Goal: Feedback & Contribution: Leave review/rating

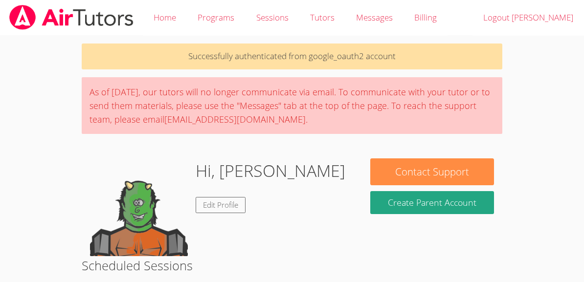
scroll to position [115, 0]
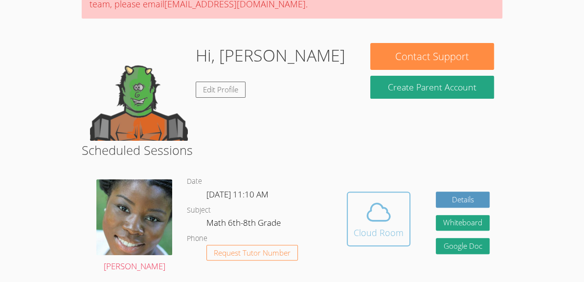
click at [355, 205] on span at bounding box center [379, 212] width 50 height 27
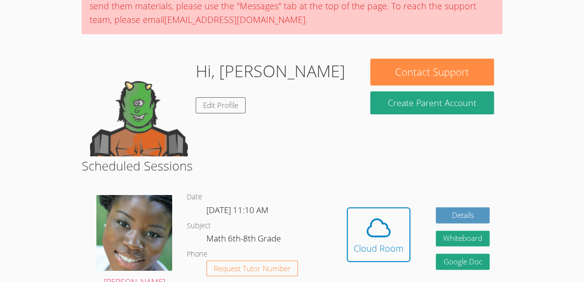
scroll to position [100, 0]
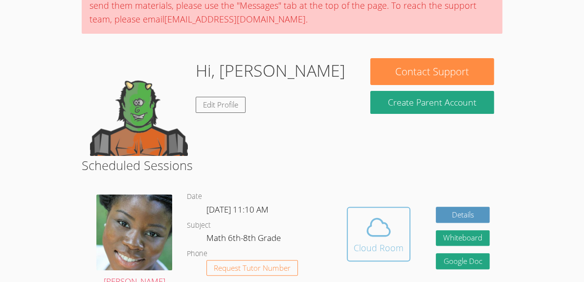
click at [365, 235] on icon at bounding box center [378, 227] width 27 height 27
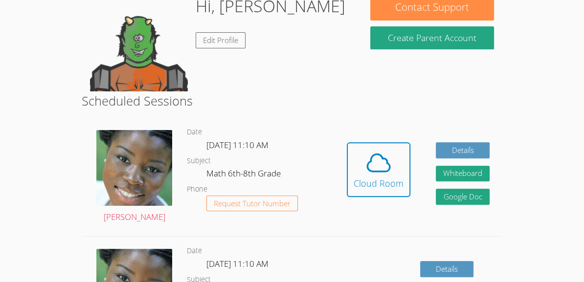
scroll to position [173, 0]
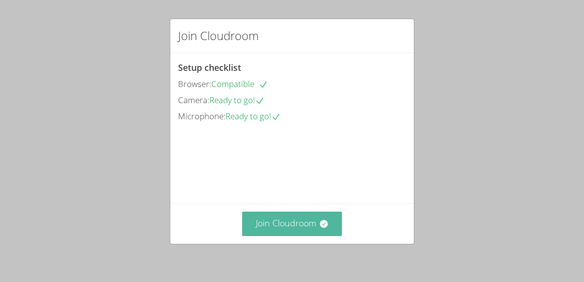
click at [297, 215] on button "Join Cloudroom" at bounding box center [292, 224] width 100 height 24
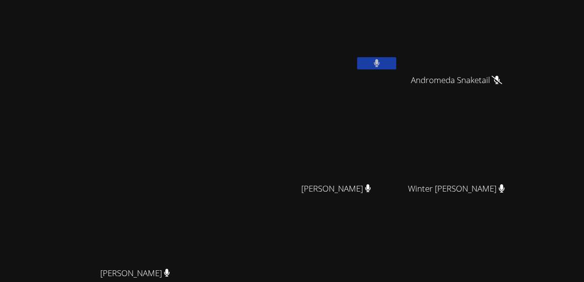
click at [396, 64] on button at bounding box center [376, 63] width 39 height 12
click at [382, 64] on icon at bounding box center [376, 63] width 10 height 8
click at [396, 64] on button at bounding box center [376, 63] width 39 height 12
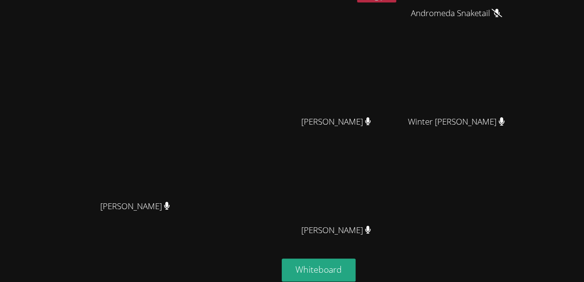
scroll to position [90, 0]
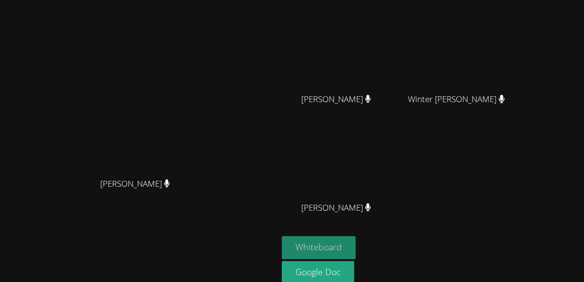
click at [356, 245] on button "Whiteboard" at bounding box center [319, 247] width 74 height 23
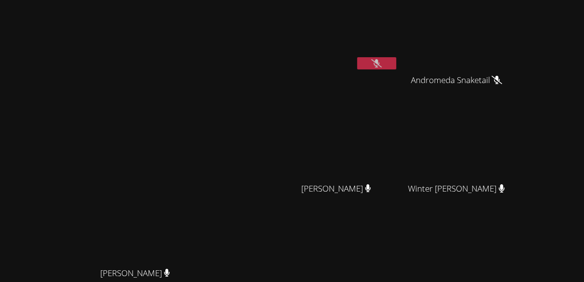
click at [382, 60] on icon at bounding box center [376, 63] width 10 height 8
click at [380, 60] on icon at bounding box center [377, 63] width 6 height 8
click at [461, 68] on div "Jeremiah Cosby Andromeda Snaketail Andromeda Snaketail Skyler Dieck Skyler Diec…" at bounding box center [400, 165] width 237 height 322
click at [396, 67] on button at bounding box center [376, 63] width 39 height 12
click at [396, 68] on button at bounding box center [376, 63] width 39 height 12
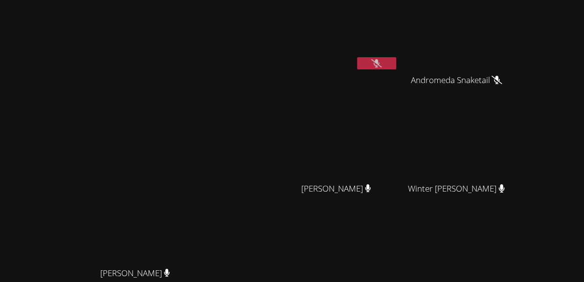
click at [396, 67] on button at bounding box center [376, 63] width 39 height 12
click at [396, 65] on button at bounding box center [376, 63] width 39 height 12
click at [382, 64] on icon at bounding box center [376, 63] width 10 height 8
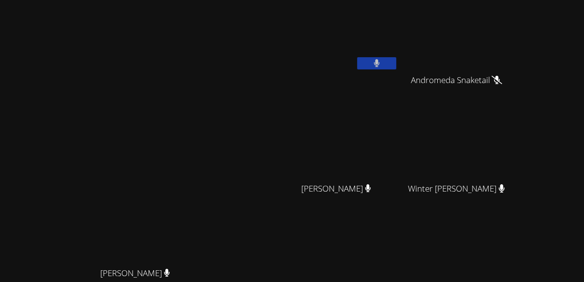
click at [396, 64] on button at bounding box center [376, 63] width 39 height 12
click at [396, 62] on button at bounding box center [376, 63] width 39 height 12
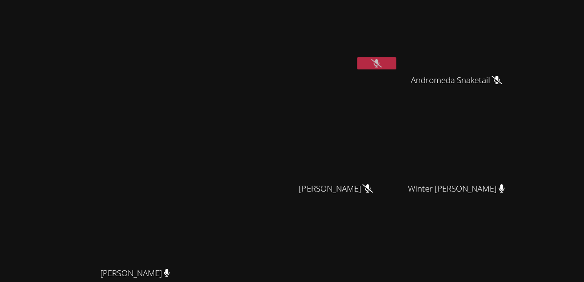
click at [396, 60] on button at bounding box center [376, 63] width 39 height 12
click at [396, 62] on button at bounding box center [376, 63] width 39 height 12
click at [396, 63] on button at bounding box center [376, 63] width 39 height 12
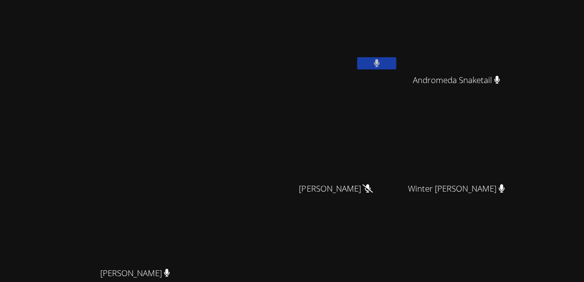
click at [396, 63] on button at bounding box center [376, 63] width 39 height 12
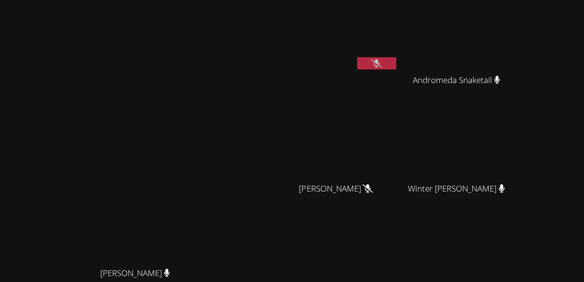
click at [396, 63] on button at bounding box center [376, 63] width 39 height 12
click at [396, 59] on button at bounding box center [376, 63] width 39 height 12
click at [398, 41] on video at bounding box center [340, 37] width 116 height 66
click at [396, 68] on button at bounding box center [376, 63] width 39 height 12
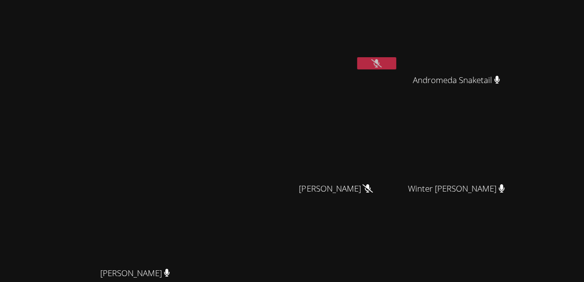
click at [396, 58] on button at bounding box center [376, 63] width 39 height 12
click at [396, 70] on div at bounding box center [376, 64] width 39 height 15
click at [396, 64] on button at bounding box center [376, 63] width 39 height 12
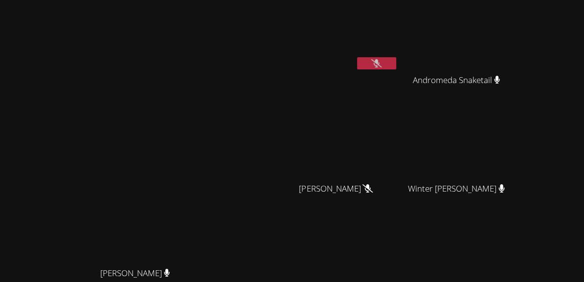
click at [396, 64] on button at bounding box center [376, 63] width 39 height 12
click at [396, 66] on button at bounding box center [376, 63] width 39 height 12
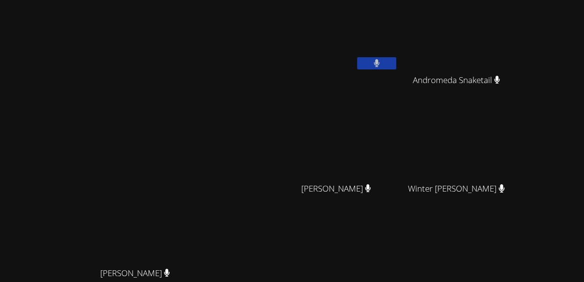
click at [396, 66] on button at bounding box center [376, 63] width 39 height 12
click at [382, 65] on icon at bounding box center [376, 63] width 10 height 8
click at [380, 65] on icon at bounding box center [377, 63] width 6 height 8
click at [382, 65] on icon at bounding box center [376, 63] width 10 height 8
click at [380, 65] on icon at bounding box center [377, 63] width 6 height 8
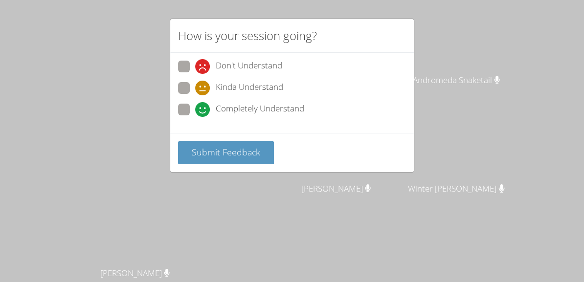
click at [256, 104] on span "Completely Understand" at bounding box center [260, 109] width 89 height 15
click at [204, 104] on input "Completely Understand" at bounding box center [199, 108] width 8 height 8
radio input "true"
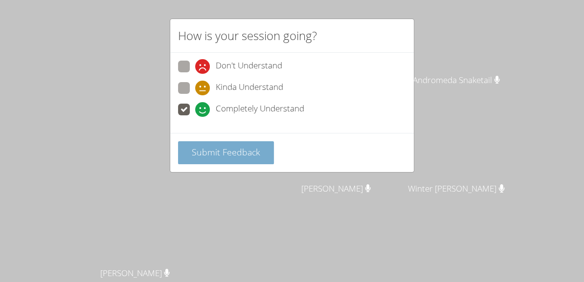
click at [198, 158] on span "Submit Feedback" at bounding box center [226, 152] width 69 height 12
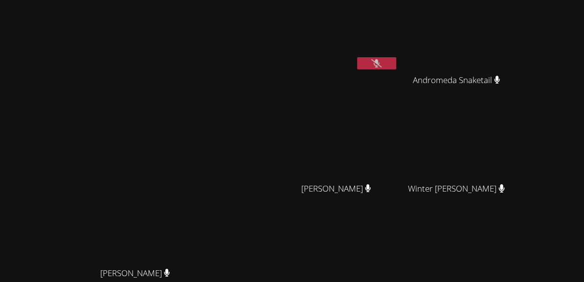
click at [382, 62] on icon at bounding box center [376, 63] width 10 height 8
click at [380, 62] on icon at bounding box center [377, 63] width 6 height 8
click at [382, 62] on icon at bounding box center [376, 63] width 10 height 8
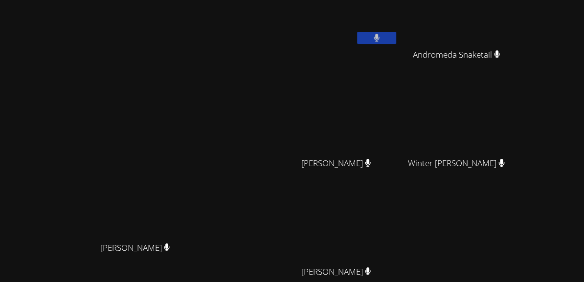
scroll to position [26, 0]
click at [380, 33] on icon at bounding box center [377, 37] width 6 height 8
click at [396, 40] on button at bounding box center [376, 37] width 39 height 12
click at [396, 38] on button at bounding box center [376, 37] width 39 height 12
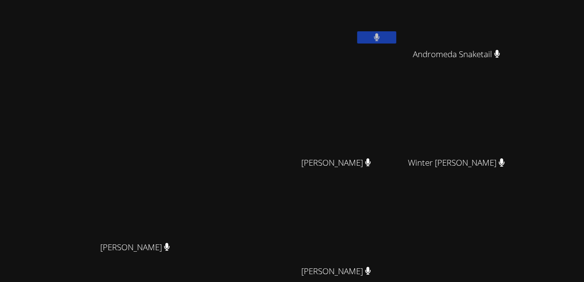
click at [396, 39] on button at bounding box center [376, 37] width 39 height 12
click at [396, 31] on button at bounding box center [376, 37] width 39 height 12
click at [396, 32] on button at bounding box center [376, 37] width 39 height 12
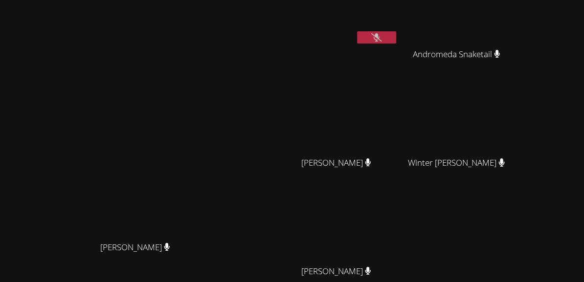
click at [396, 32] on button at bounding box center [376, 37] width 39 height 12
